Goal: Task Accomplishment & Management: Complete application form

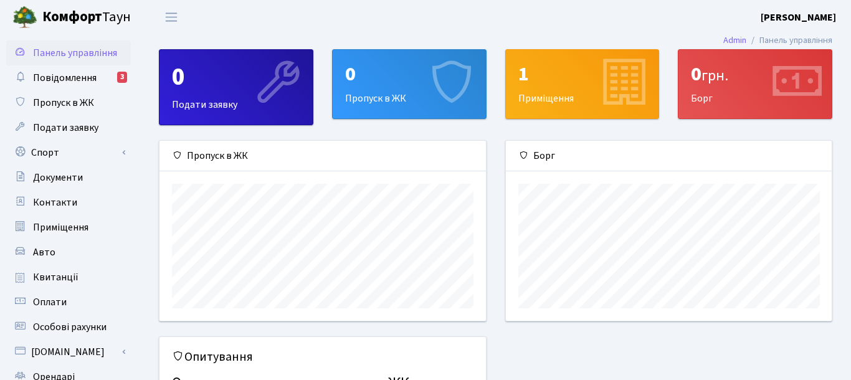
scroll to position [180, 326]
click at [70, 73] on span "Повідомлення" at bounding box center [65, 78] width 64 height 14
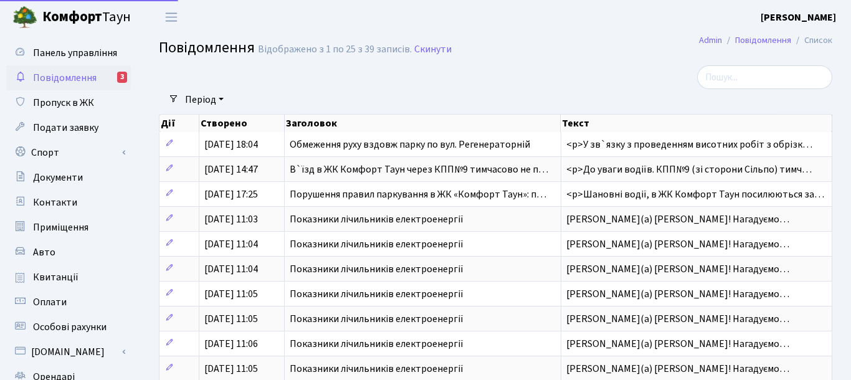
select select "25"
click at [65, 103] on span "Пропуск в ЖК" at bounding box center [63, 103] width 61 height 14
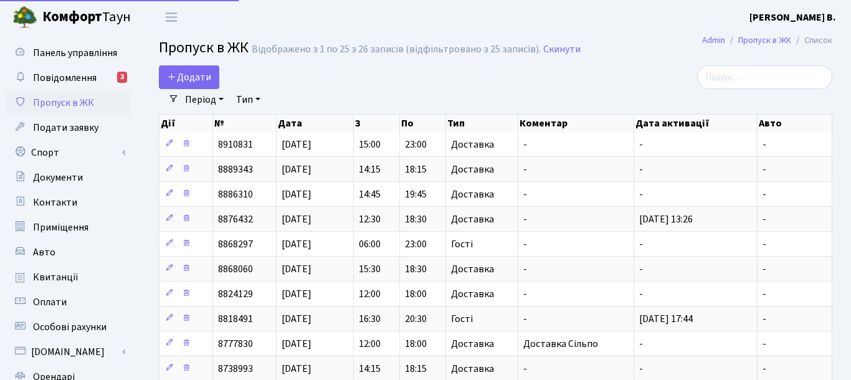
select select "25"
click at [201, 78] on span "Додати" at bounding box center [189, 77] width 44 height 14
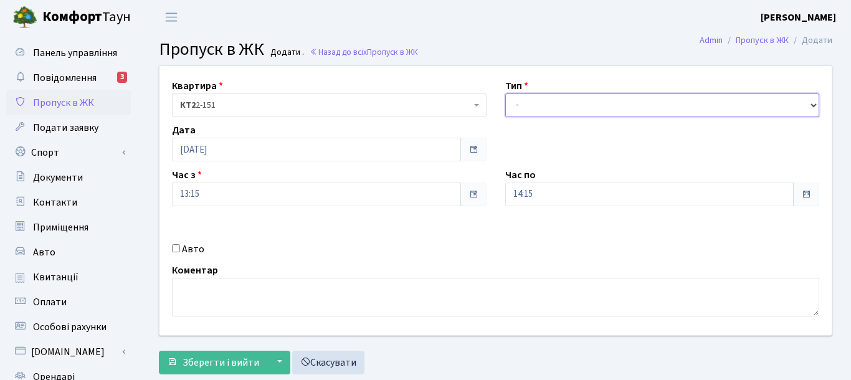
click at [505, 93] on select "- Доставка Таксі Гості Сервіс" at bounding box center [662, 105] width 314 height 24
select select "1"
click option "Доставка" at bounding box center [0, 0] width 0 height 0
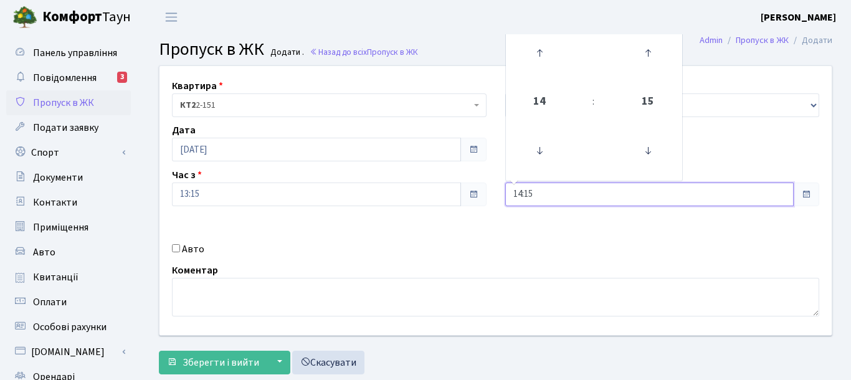
click at [598, 195] on input "14:15" at bounding box center [649, 194] width 289 height 24
click at [539, 54] on icon at bounding box center [539, 53] width 34 height 34
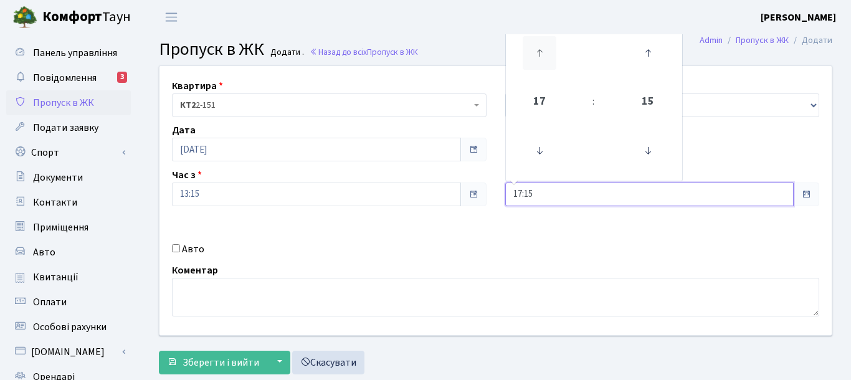
type input "18:15"
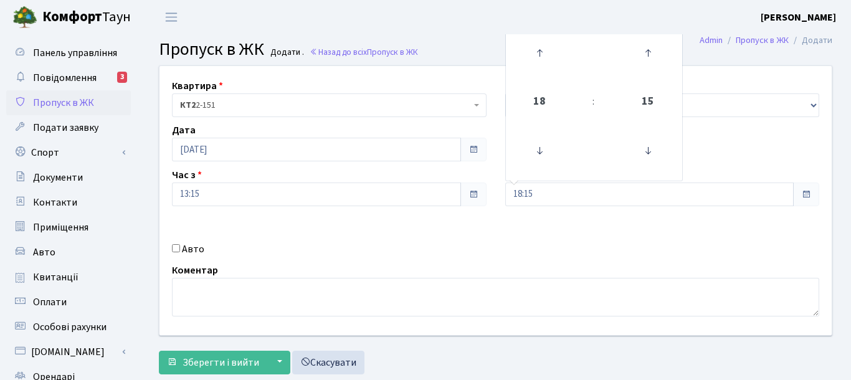
click at [389, 246] on div "Авто" at bounding box center [329, 249] width 333 height 15
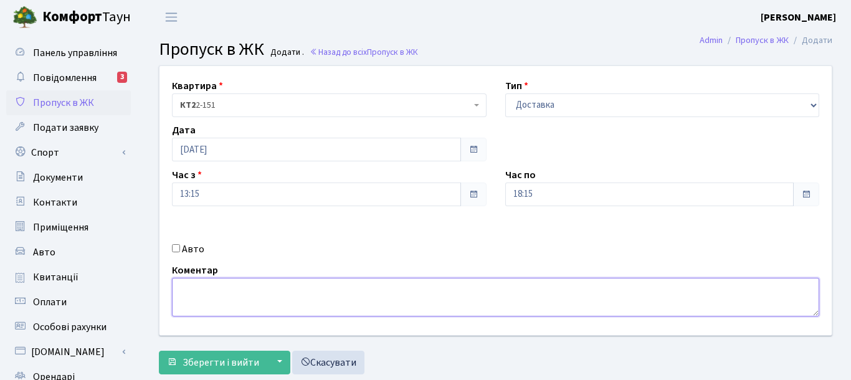
click at [376, 306] on textarea at bounding box center [495, 297] width 647 height 39
type textarea "доставка Сі"
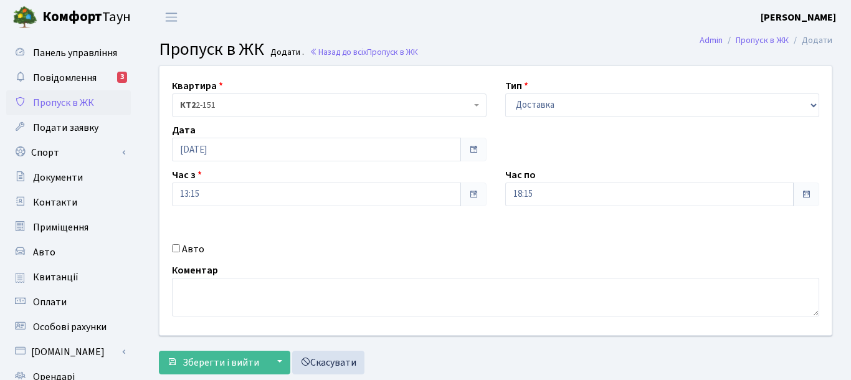
click at [539, 237] on div "Квартира <b>КТ2</b>&nbsp;&nbsp;&nbsp;2-151 КТ2 2-151 Тип - Доставка Таксі Гості…" at bounding box center [495, 200] width 691 height 269
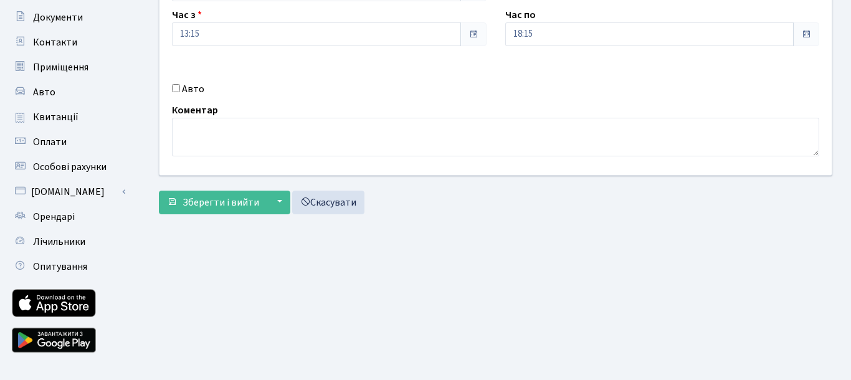
scroll to position [181, 0]
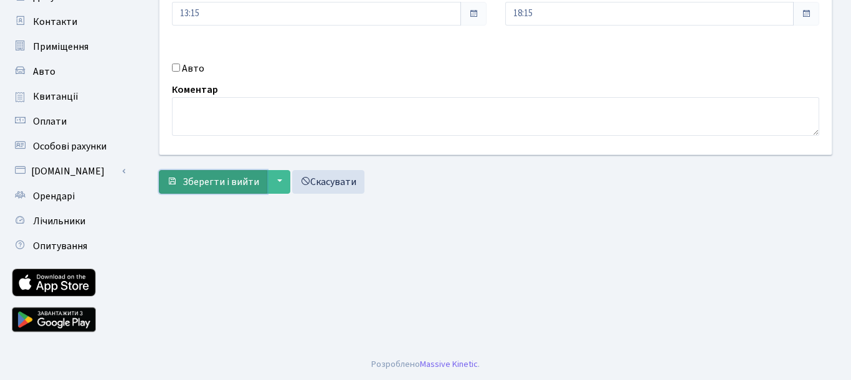
click at [217, 182] on span "Зберегти і вийти" at bounding box center [220, 182] width 77 height 14
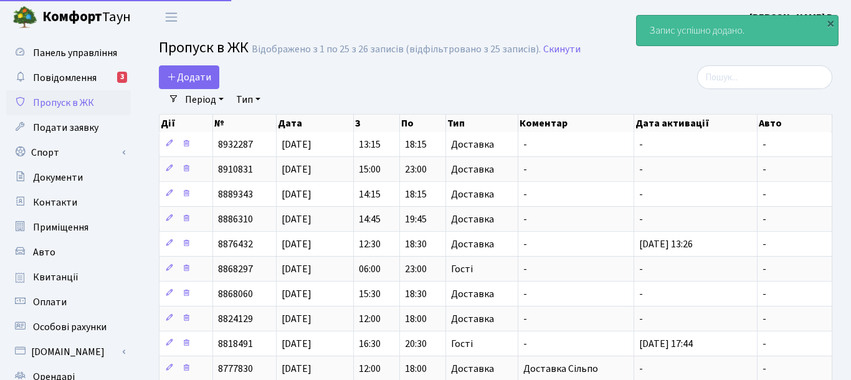
select select "25"
click at [64, 72] on span "Повідомлення" at bounding box center [65, 78] width 64 height 14
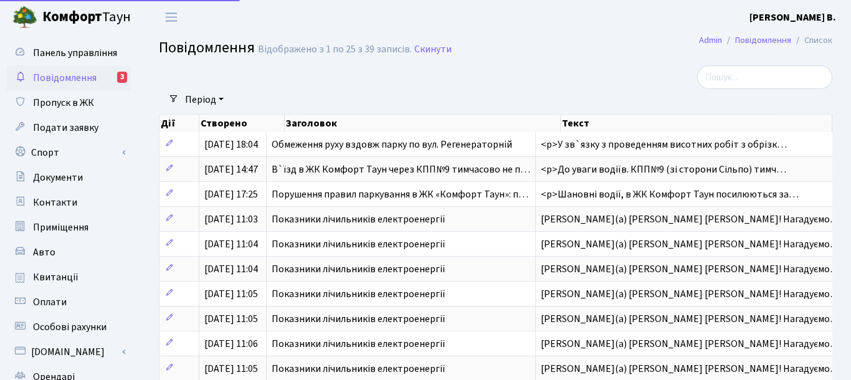
select select "25"
